Goal: Task Accomplishment & Management: Manage account settings

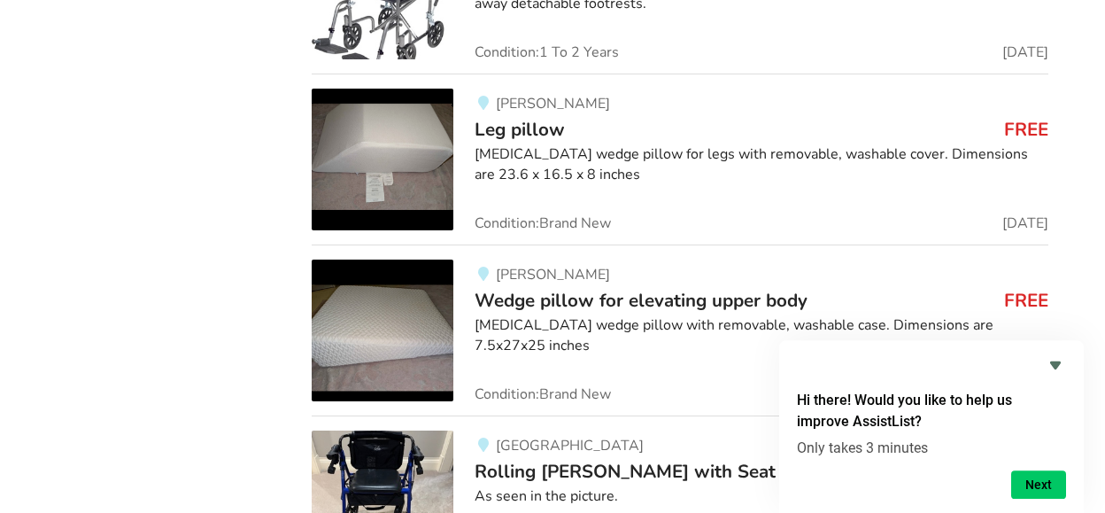
scroll to position [4239, 0]
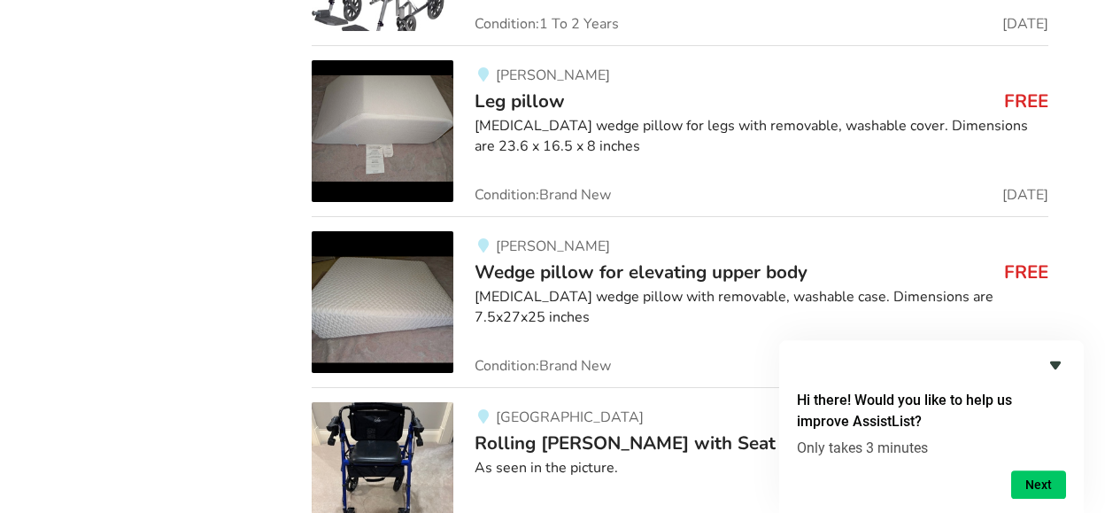
click at [1057, 360] on icon "Hide survey" at bounding box center [1055, 364] width 21 height 21
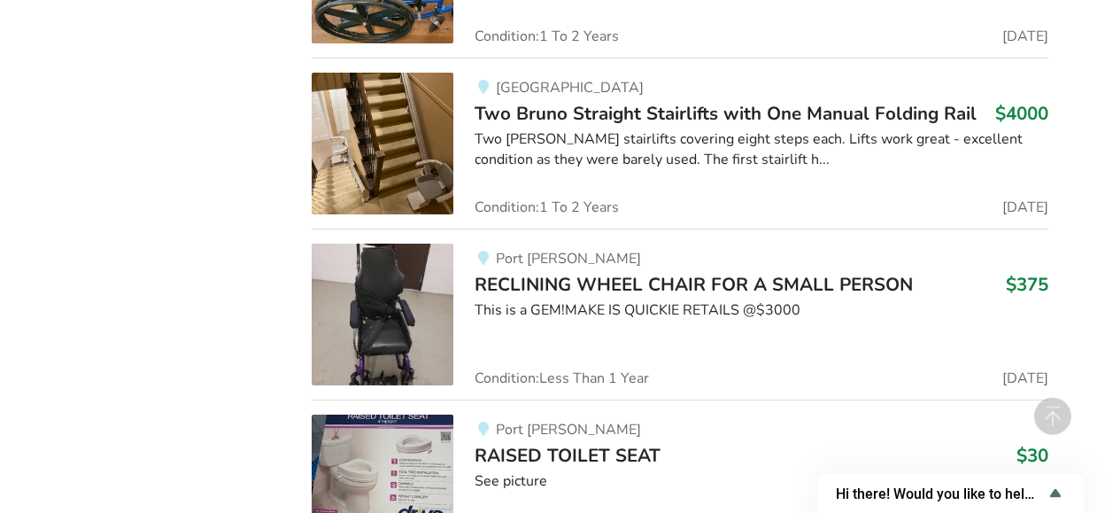
scroll to position [10468, 0]
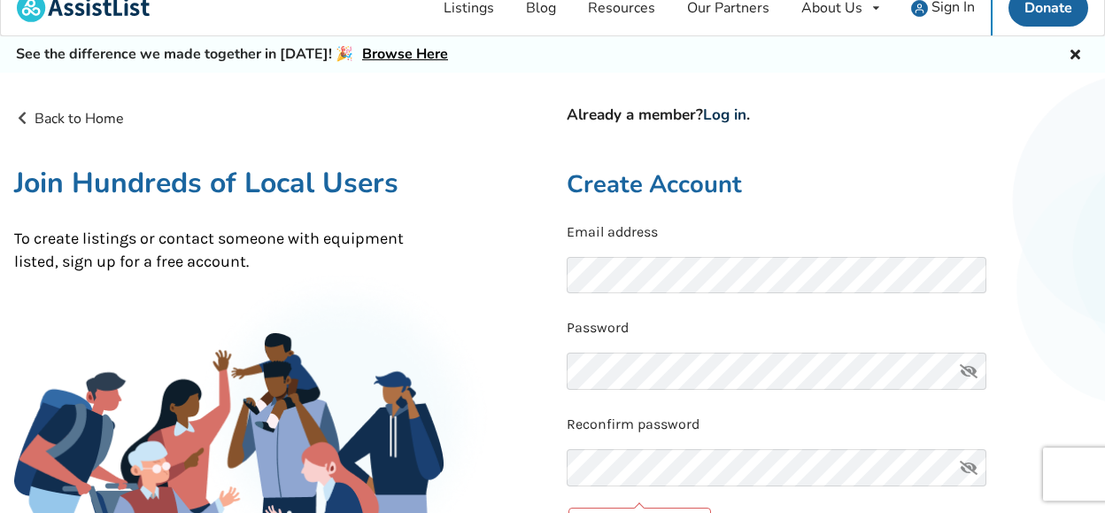
click at [741, 112] on link "Log in" at bounding box center [724, 115] width 43 height 20
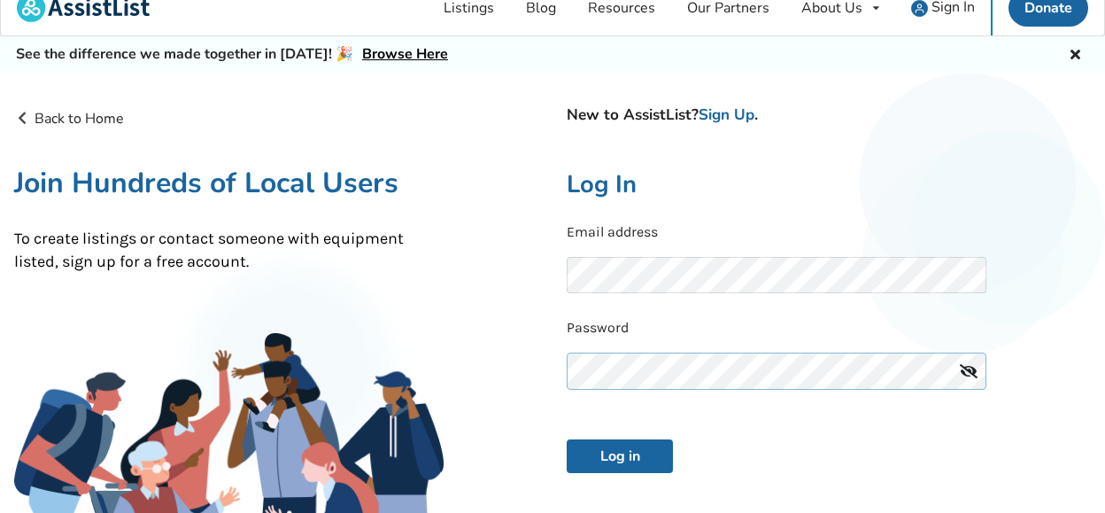
click at [567, 439] on button "Log in" at bounding box center [620, 456] width 106 height 34
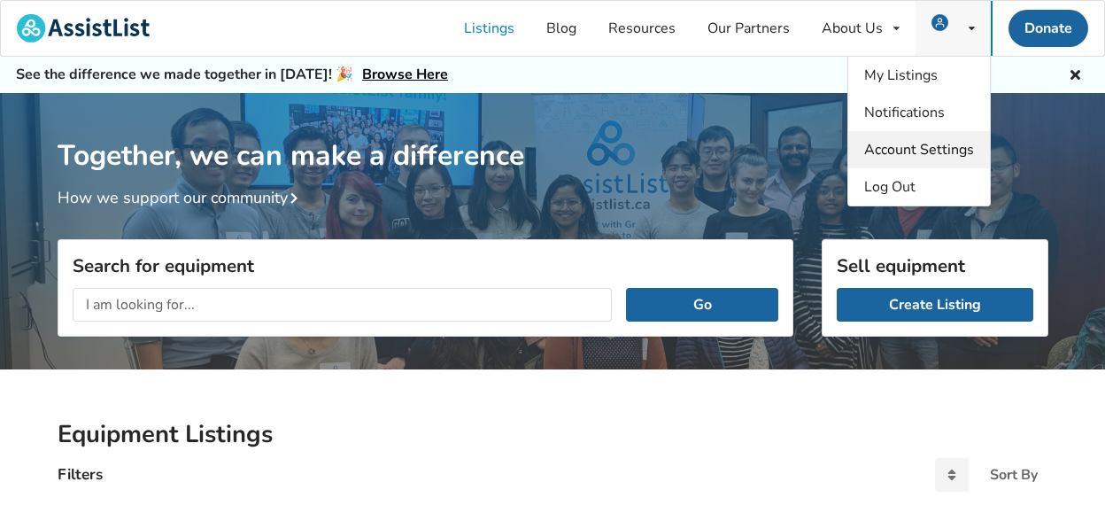
click at [903, 147] on span "Account Settings" at bounding box center [919, 149] width 110 height 19
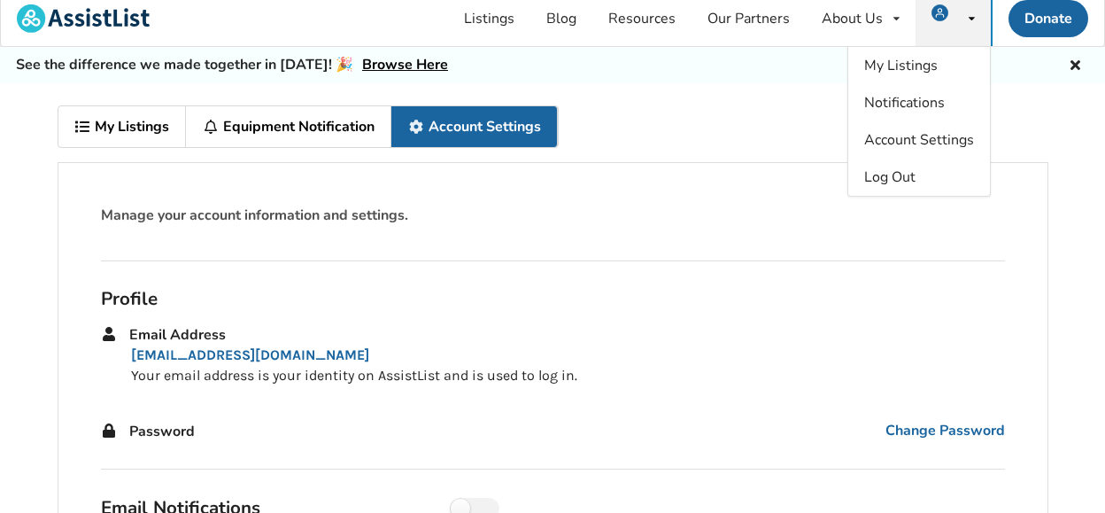
scroll to position [9, 0]
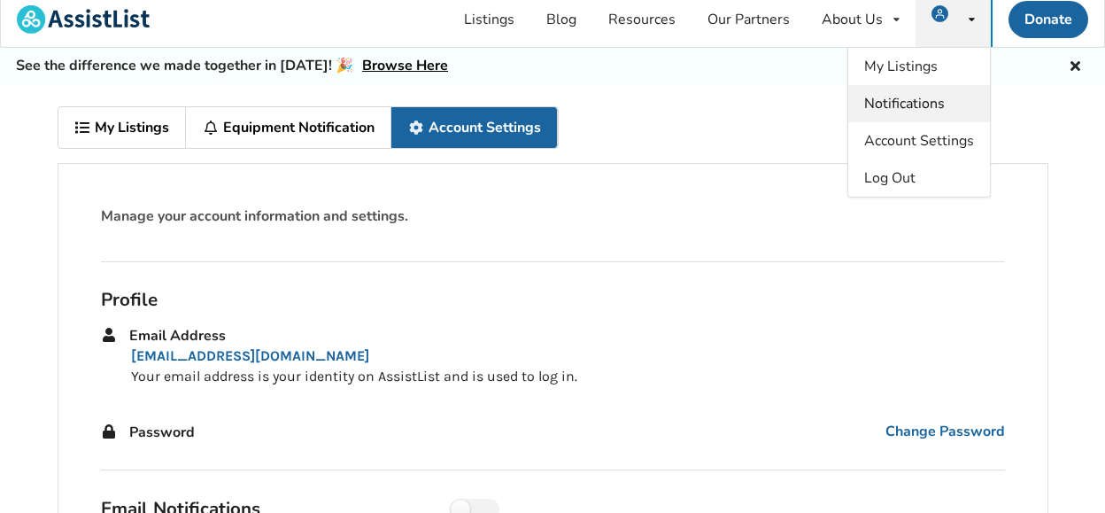
click at [929, 109] on span "Notifications" at bounding box center [904, 103] width 81 height 19
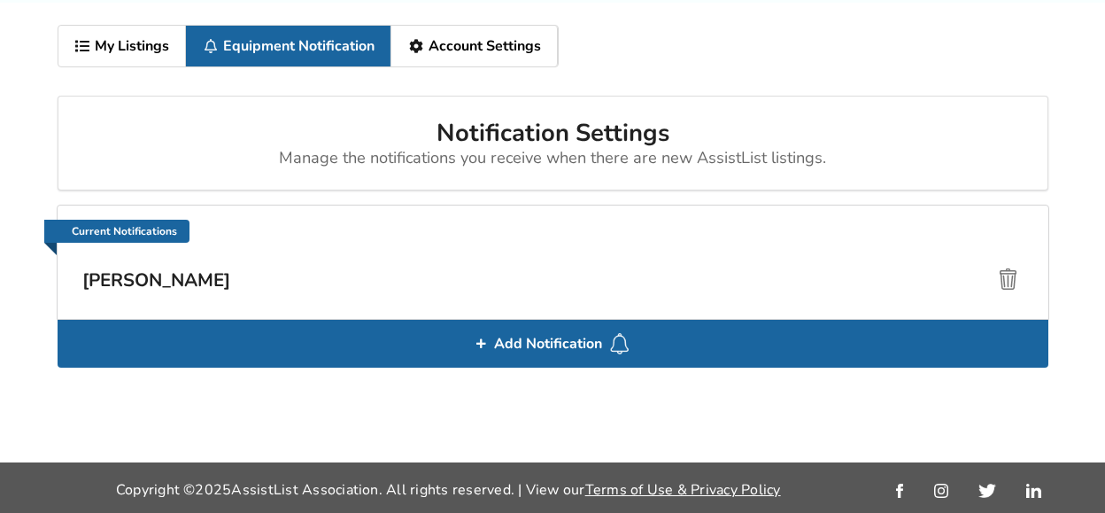
scroll to position [92, 0]
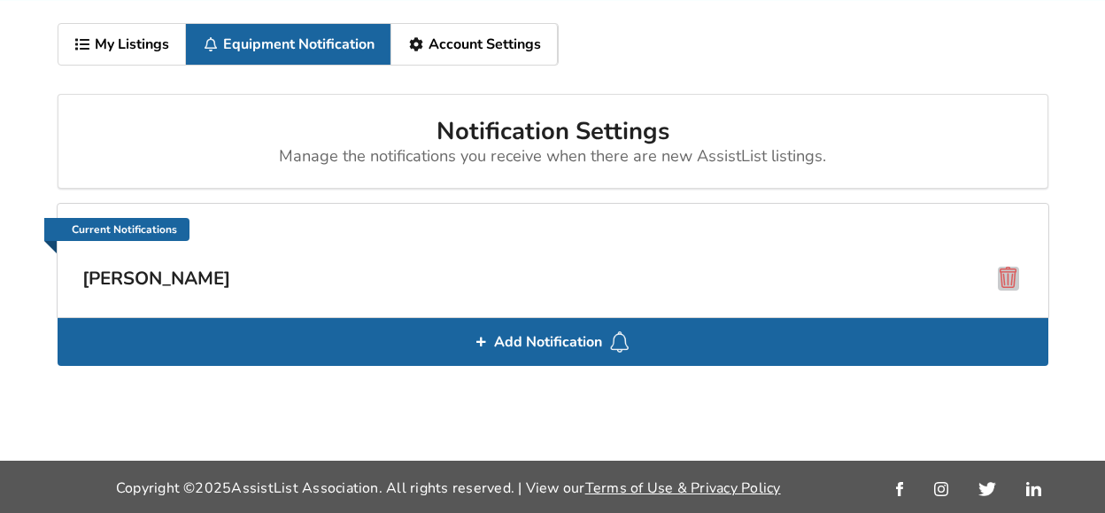
click at [1009, 275] on span at bounding box center [1008, 277] width 21 height 21
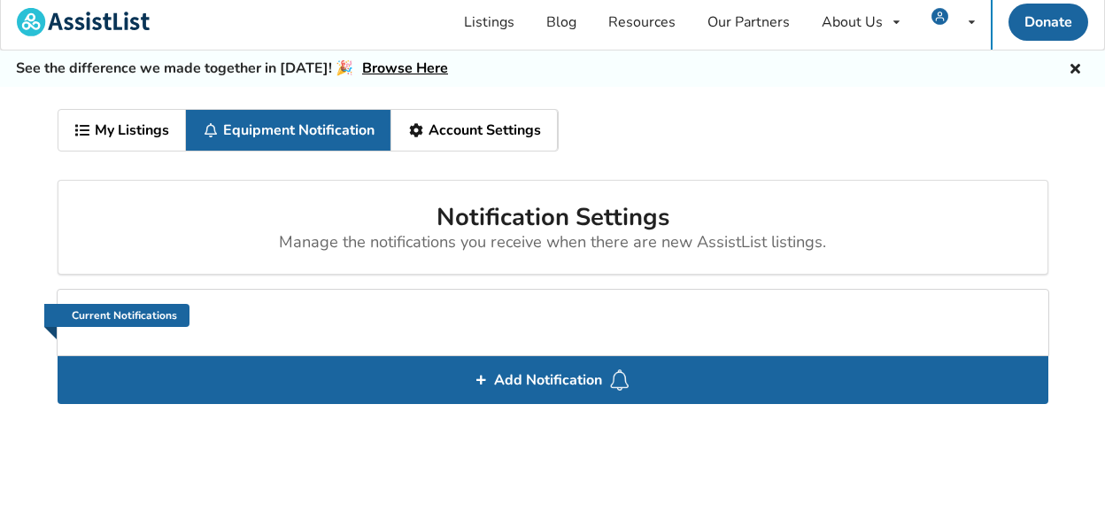
scroll to position [0, 0]
